Goal: Information Seeking & Learning: Get advice/opinions

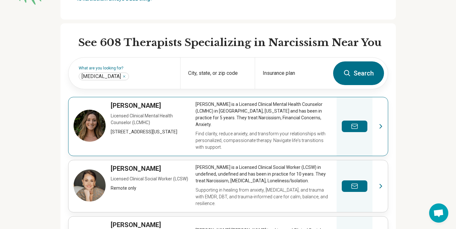
scroll to position [160, 0]
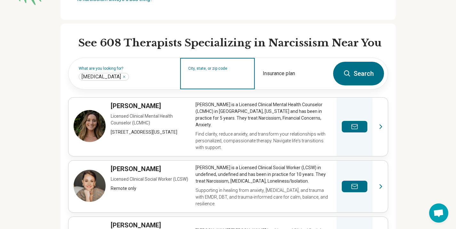
click at [221, 82] on input "City, state, or zip code" at bounding box center [217, 78] width 59 height 8
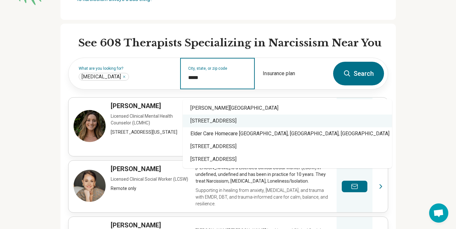
click at [275, 120] on div "[STREET_ADDRESS]" at bounding box center [288, 121] width 210 height 13
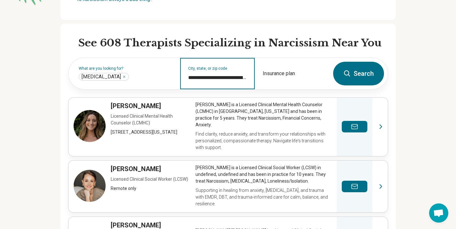
type input "**********"
click at [352, 76] on button "Search" at bounding box center [358, 74] width 51 height 24
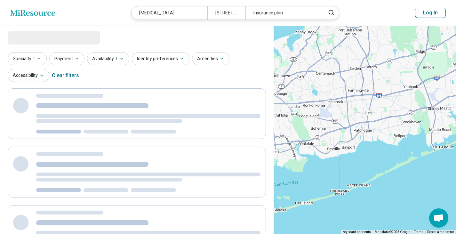
select select "***"
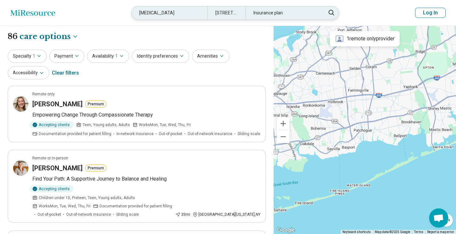
click at [281, 14] on div "Insurance plan" at bounding box center [284, 12] width 76 height 13
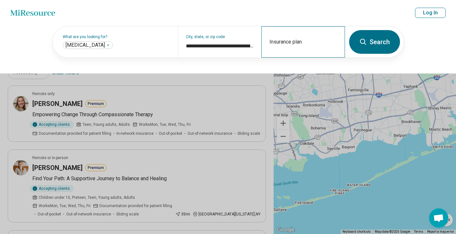
click at [291, 41] on div "Insurance plan" at bounding box center [304, 41] width 84 height 31
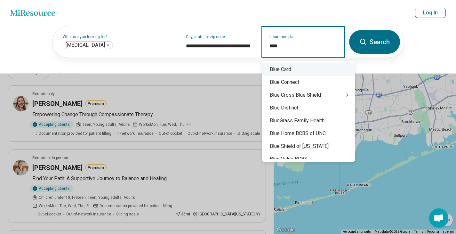
click at [291, 48] on input "****" at bounding box center [304, 46] width 68 height 8
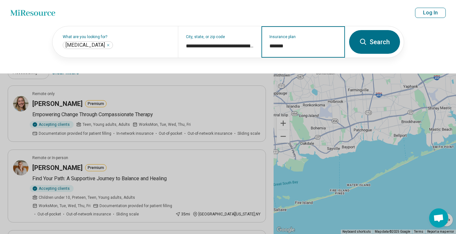
type input "********"
click button "Search" at bounding box center [375, 42] width 51 height 24
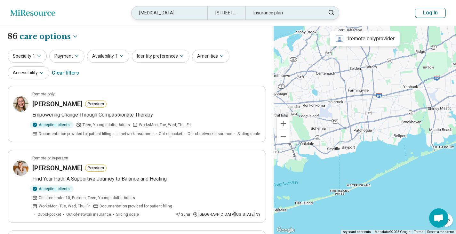
click at [289, 17] on div "Insurance plan" at bounding box center [284, 12] width 76 height 13
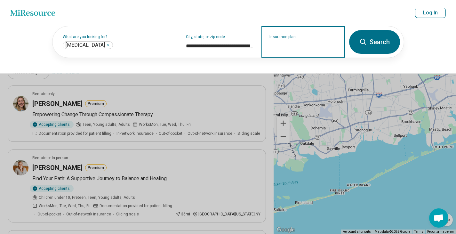
click at [308, 45] on input "Insurance plan" at bounding box center [304, 46] width 68 height 8
type input "*"
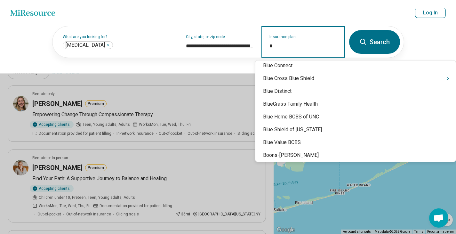
scroll to position [256, 0]
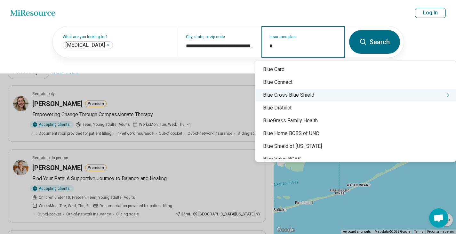
click at [306, 95] on div "Blue Cross Blue Shield" at bounding box center [356, 95] width 201 height 13
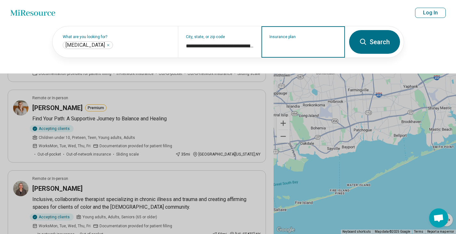
scroll to position [64, 0]
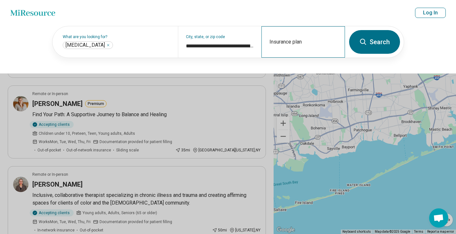
click at [310, 52] on div "Insurance plan" at bounding box center [304, 41] width 84 height 31
click at [323, 45] on input "Insurance plan" at bounding box center [304, 46] width 68 height 8
click at [275, 36] on div "Insurance plan" at bounding box center [304, 41] width 84 height 31
drag, startPoint x: 290, startPoint y: 38, endPoint x: 294, endPoint y: 36, distance: 4.5
click at [291, 37] on div "Insurance plan" at bounding box center [304, 41] width 84 height 31
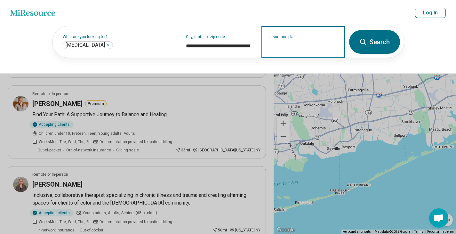
click at [293, 47] on input "Insurance plan" at bounding box center [304, 46] width 68 height 8
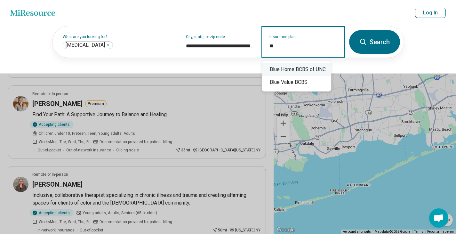
click at [305, 70] on div "Blue Home BCBS of UNC" at bounding box center [296, 69] width 69 height 13
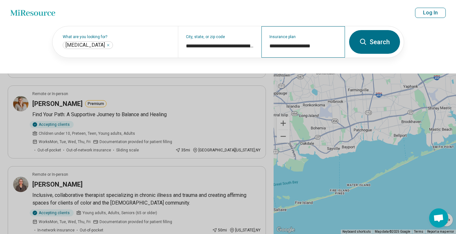
click at [308, 50] on div "**********" at bounding box center [304, 41] width 84 height 31
click at [292, 37] on div "**********" at bounding box center [304, 41] width 84 height 31
drag, startPoint x: 327, startPoint y: 46, endPoint x: 311, endPoint y: 50, distance: 15.9
click at [311, 50] on div "**********" at bounding box center [304, 41] width 84 height 31
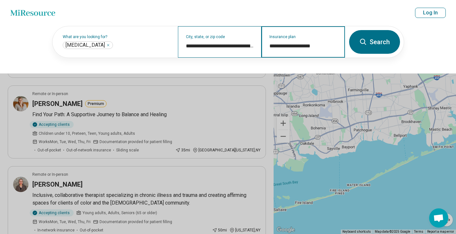
drag, startPoint x: 322, startPoint y: 45, endPoint x: 236, endPoint y: 53, distance: 85.8
click at [254, 46] on div "**********" at bounding box center [199, 41] width 293 height 31
type input "*"
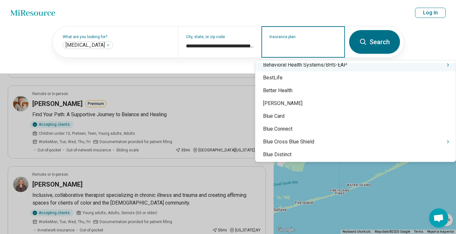
scroll to position [794, 0]
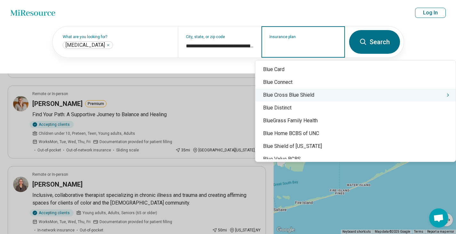
click at [290, 96] on div "Blue Cross Blue Shield" at bounding box center [356, 95] width 201 height 13
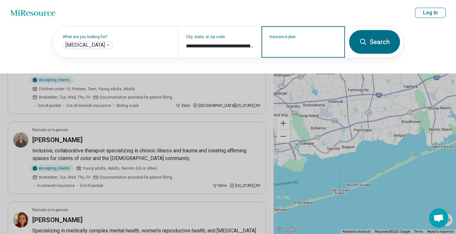
scroll to position [128, 0]
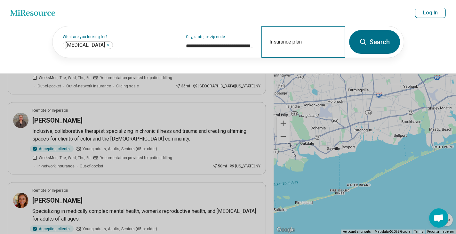
click at [292, 39] on div "Insurance plan" at bounding box center [304, 41] width 84 height 31
click at [291, 34] on div "Insurance plan" at bounding box center [304, 41] width 84 height 31
click at [291, 37] on div "Insurance plan" at bounding box center [304, 41] width 84 height 31
click at [290, 38] on div "Insurance plan" at bounding box center [304, 41] width 84 height 31
click at [276, 34] on div "Insurance plan" at bounding box center [304, 41] width 84 height 31
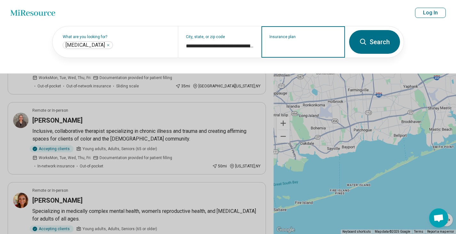
type input "*"
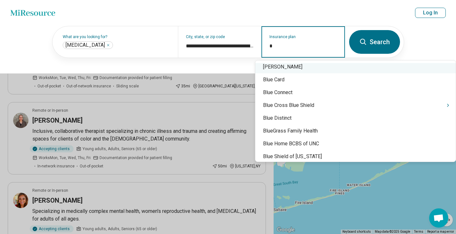
scroll to position [256, 0]
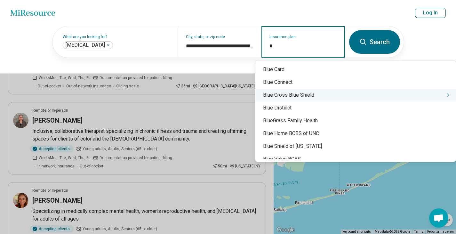
click at [298, 95] on div "Blue Cross Blue Shield" at bounding box center [356, 95] width 201 height 13
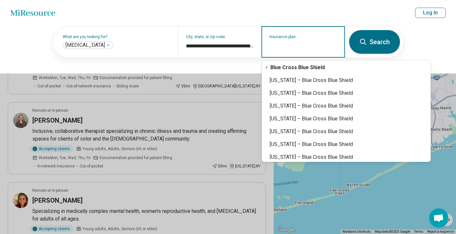
scroll to position [0, 0]
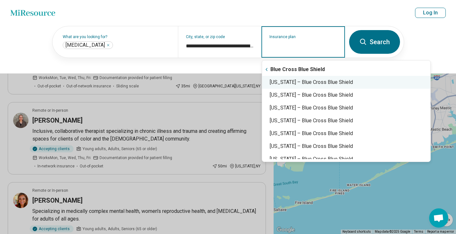
click at [331, 81] on div "New York – Blue Cross Blue Shield" at bounding box center [346, 82] width 169 height 13
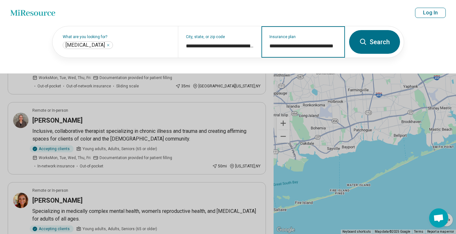
type input "**********"
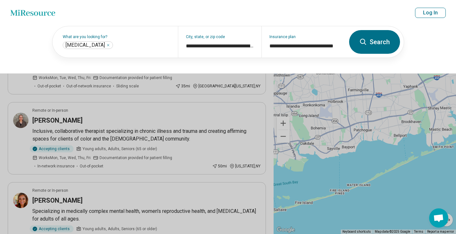
click at [381, 43] on button "Search" at bounding box center [375, 42] width 51 height 24
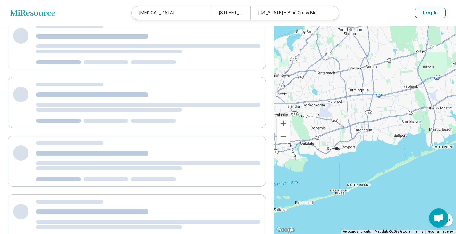
scroll to position [104, 0]
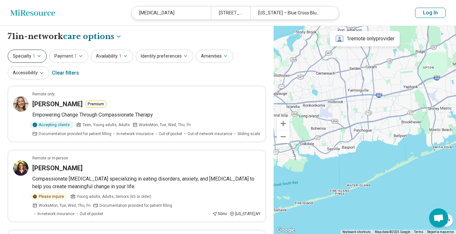
click at [37, 56] on icon "button" at bounding box center [39, 55] width 5 height 5
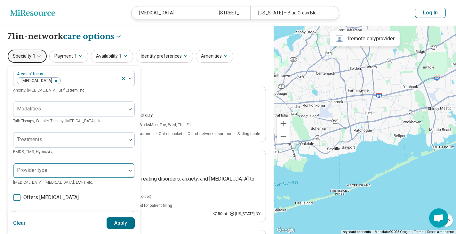
click at [98, 169] on div at bounding box center [70, 173] width 108 height 9
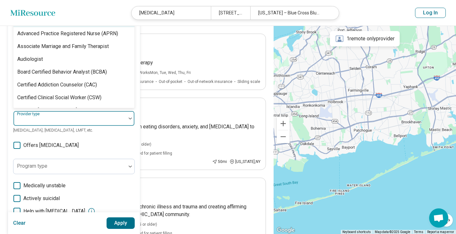
scroll to position [53, 0]
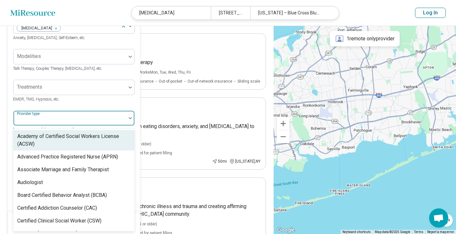
click at [119, 101] on div "Treatments EMDR, TMS, Hypnosis, etc." at bounding box center [74, 91] width 122 height 23
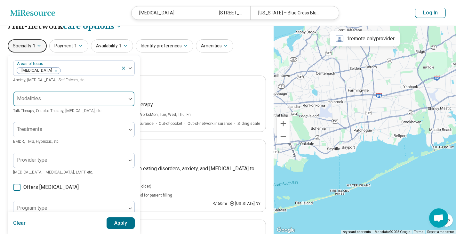
scroll to position [0, 0]
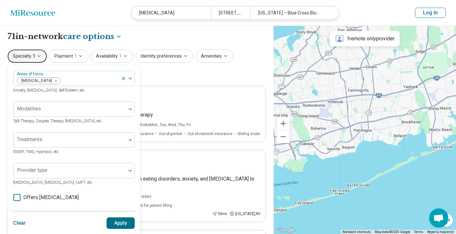
click at [151, 75] on div "Specialty 1 Areas of focus Narcissistic Personality Anxiety, Depression, Self-E…" at bounding box center [137, 65] width 259 height 31
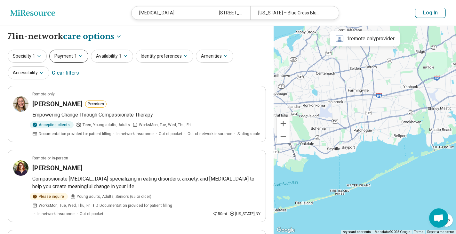
click at [69, 53] on button "Payment 1" at bounding box center [68, 56] width 39 height 13
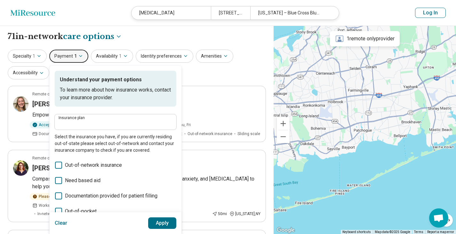
type input "**********"
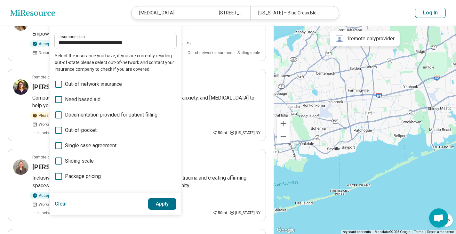
scroll to position [96, 0]
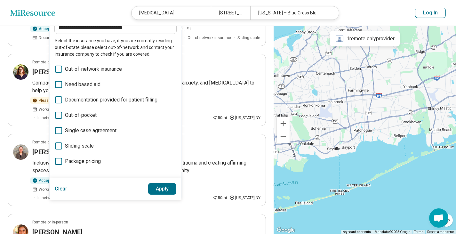
click at [166, 190] on button "Apply" at bounding box center [162, 189] width 29 height 12
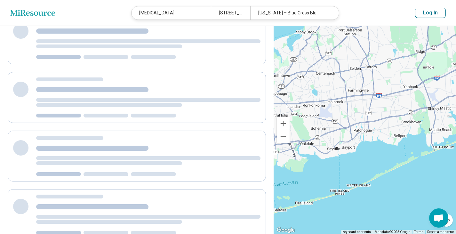
scroll to position [0, 0]
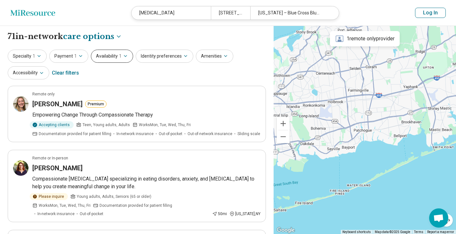
click at [117, 56] on button "Availability 1" at bounding box center [112, 56] width 42 height 13
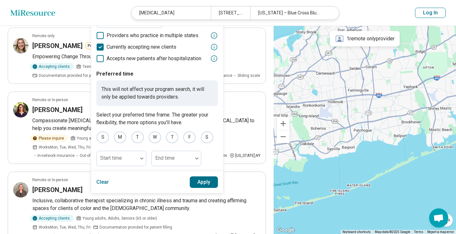
scroll to position [64, 0]
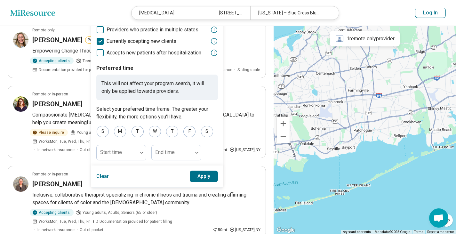
click at [204, 177] on button "Apply" at bounding box center [204, 177] width 29 height 12
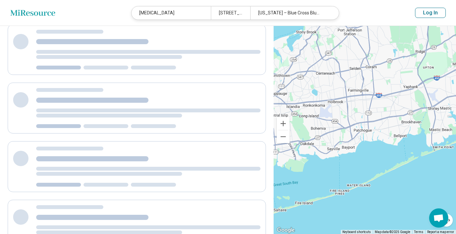
scroll to position [0, 0]
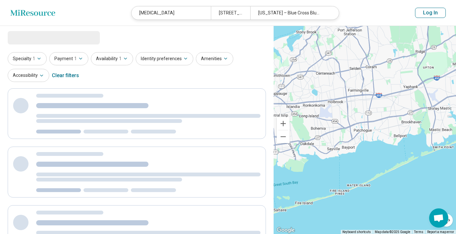
select select "***"
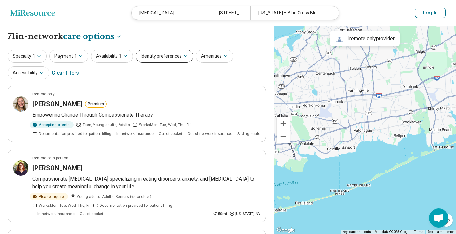
click at [183, 54] on icon "button" at bounding box center [185, 55] width 5 height 5
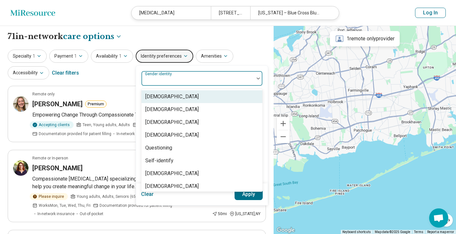
click at [160, 77] on div "Gender identity" at bounding box center [202, 78] width 122 height 15
click at [188, 65] on div "8 results available. Use Up and Down to choose options, press Enter to select t…" at bounding box center [202, 135] width 133 height 140
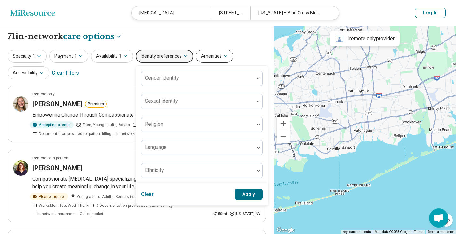
click at [216, 56] on button "Amenities" at bounding box center [214, 56] width 37 height 13
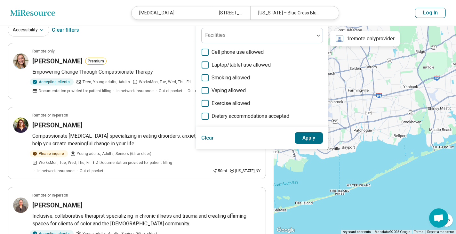
scroll to position [32, 0]
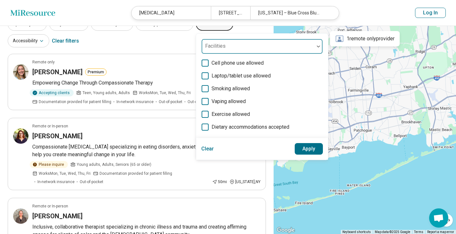
click at [267, 45] on div at bounding box center [258, 49] width 108 height 9
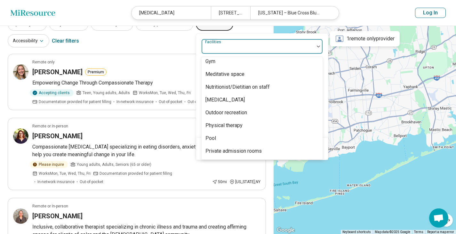
scroll to position [160, 0]
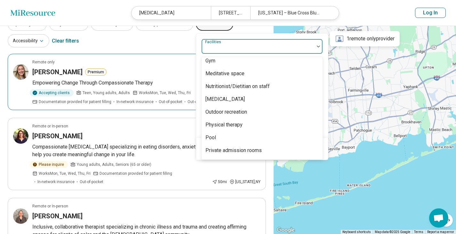
click at [167, 66] on article "Remote only Vilija Paulius Premium Empowering Change Through Compassionate Ther…" at bounding box center [137, 82] width 259 height 56
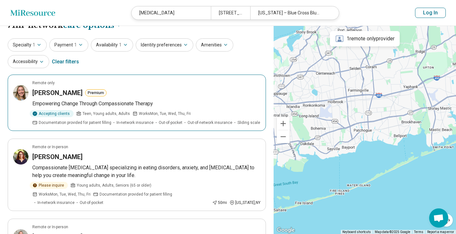
scroll to position [0, 0]
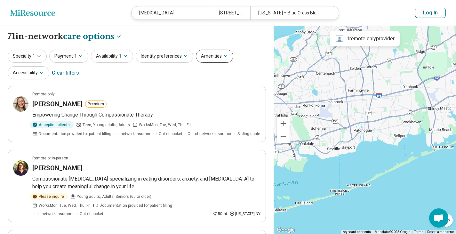
click at [207, 56] on button "Amenities" at bounding box center [214, 56] width 37 height 13
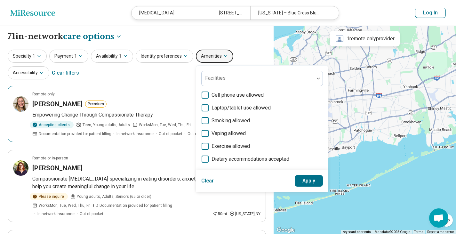
click at [174, 89] on article "Remote only Vilija Paulius Premium Empowering Change Through Compassionate Ther…" at bounding box center [137, 114] width 259 height 56
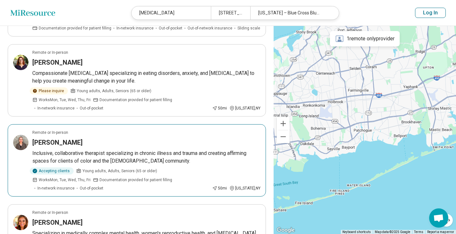
scroll to position [128, 0]
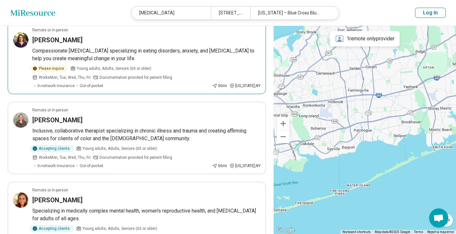
click at [145, 53] on p "Compassionate [MEDICAL_DATA] specializing in eating disorders, anxiety, and [ME…" at bounding box center [146, 54] width 228 height 15
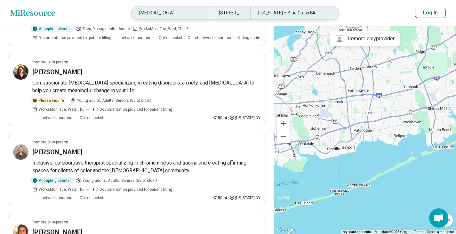
click at [242, 13] on div "11772 North Ocean Avenue, Patchogue, NY" at bounding box center [231, 12] width 40 height 13
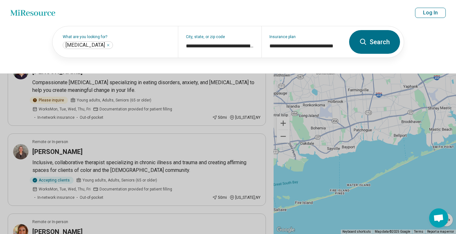
scroll to position [96, 0]
click at [216, 136] on button at bounding box center [228, 117] width 456 height 234
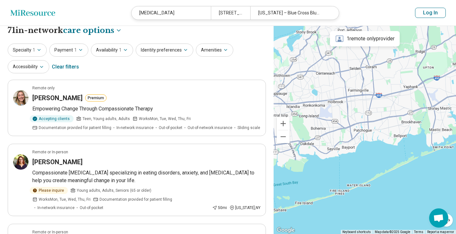
scroll to position [0, 0]
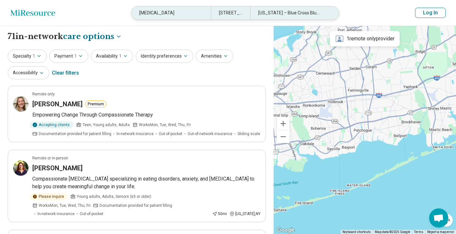
click at [247, 10] on div "11772 North Ocean Avenue, Patchogue, NY" at bounding box center [231, 12] width 40 height 13
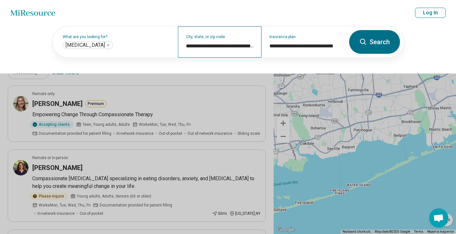
click at [201, 41] on div "**********" at bounding box center [220, 41] width 84 height 31
click at [241, 42] on input "**********" at bounding box center [220, 46] width 68 height 8
click at [210, 30] on div "**********" at bounding box center [220, 41] width 84 height 31
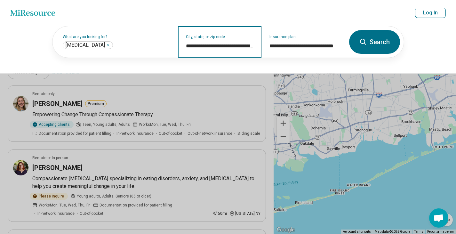
scroll to position [0, 30]
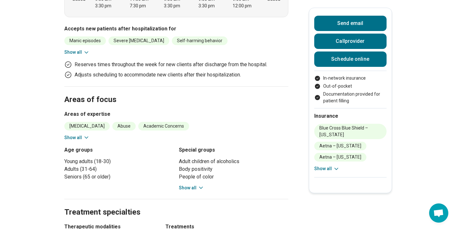
scroll to position [224, 0]
